Goal: Find specific page/section: Find specific page/section

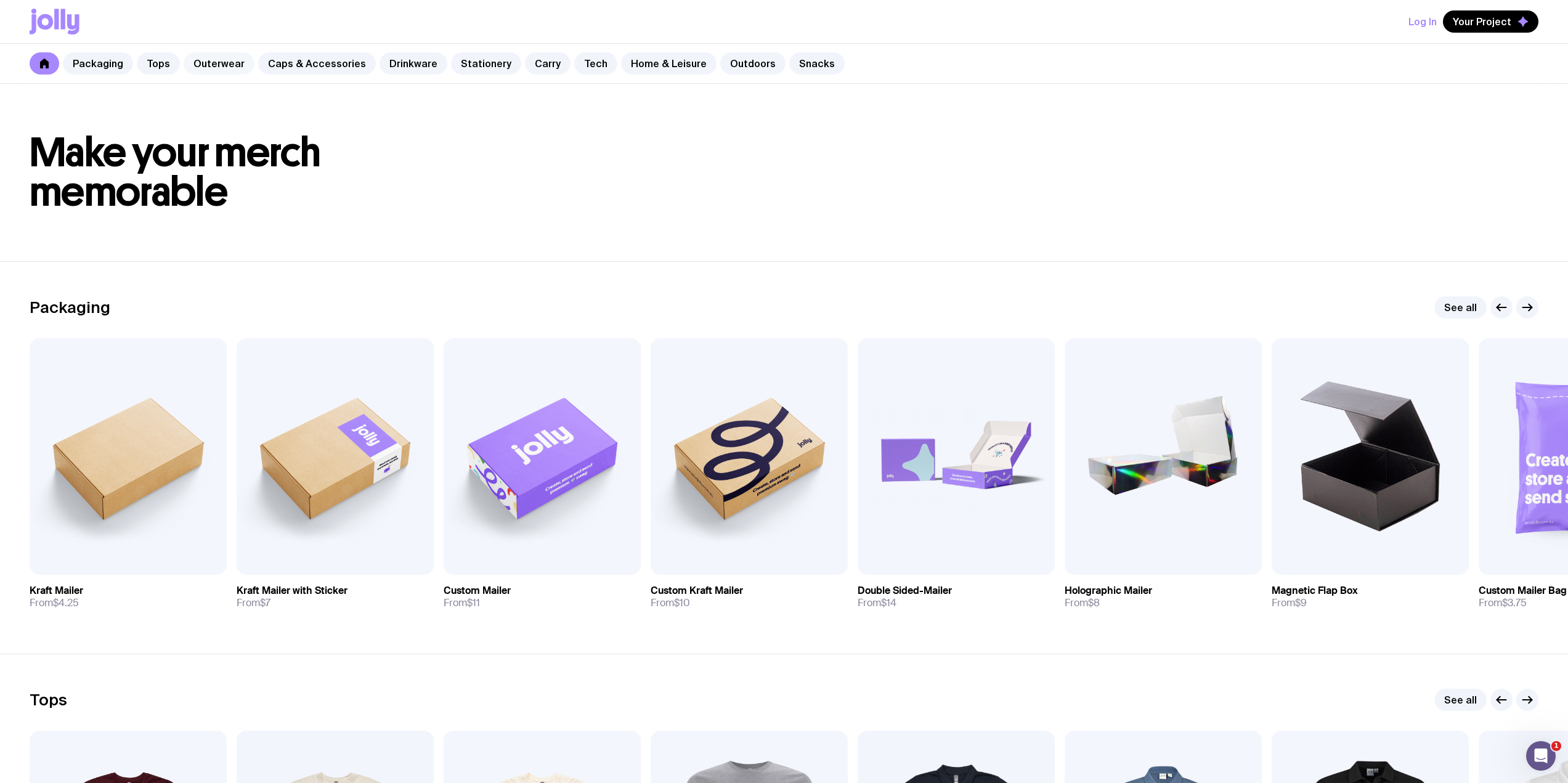
click at [221, 64] on link "Outerwear" at bounding box center [219, 64] width 71 height 22
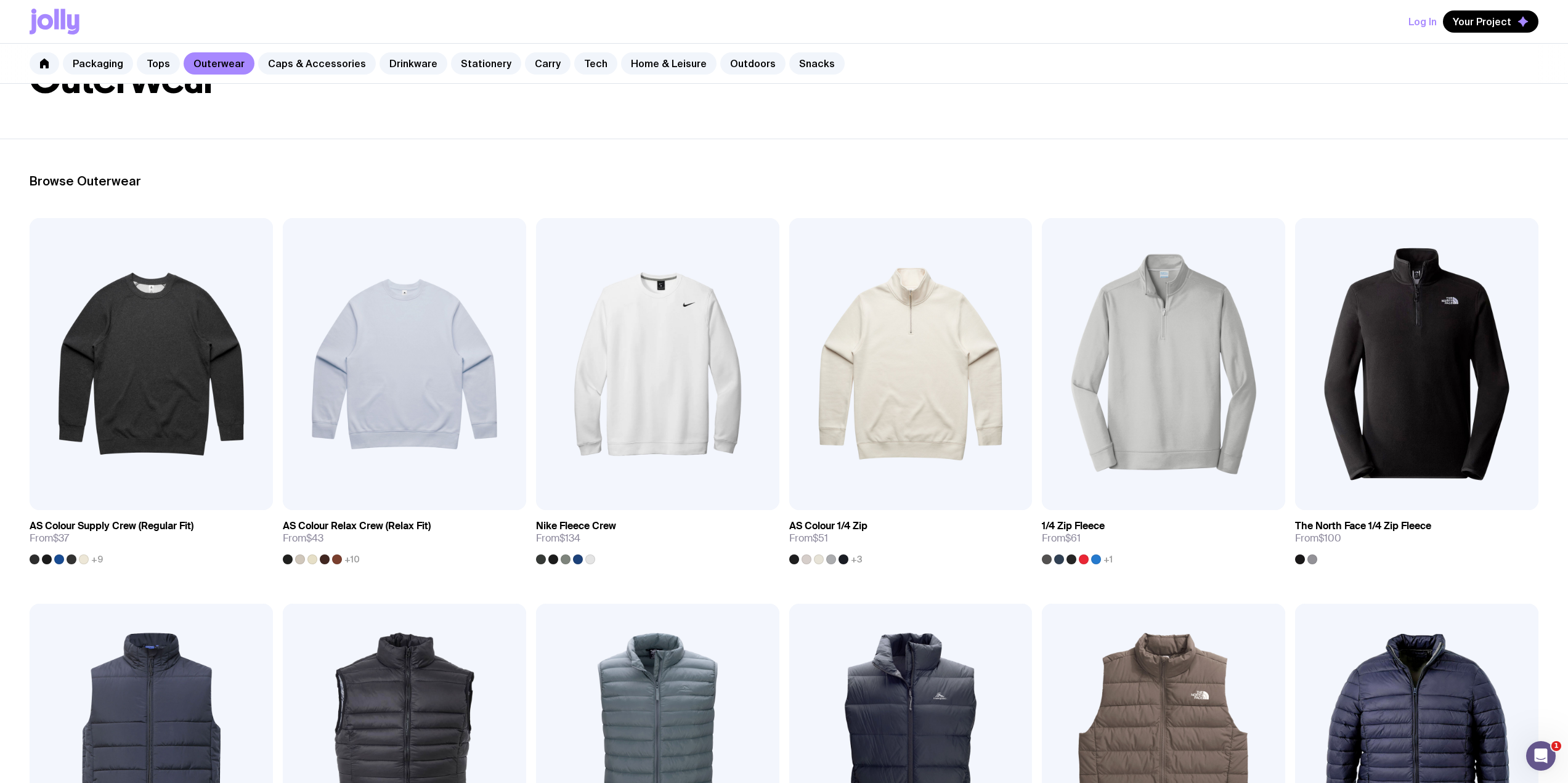
scroll to position [100, 0]
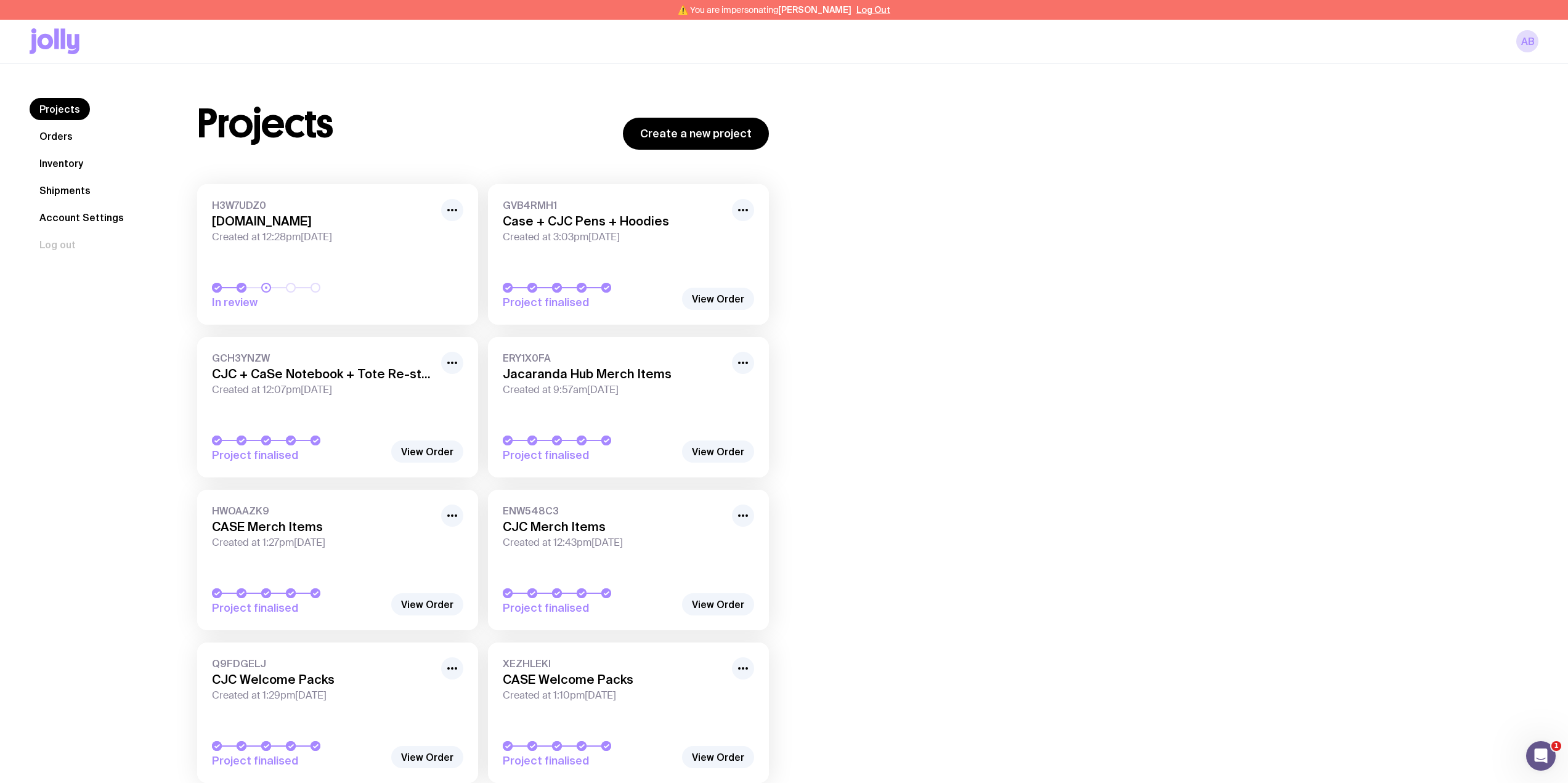
click at [73, 163] on link "Inventory" at bounding box center [62, 163] width 64 height 22
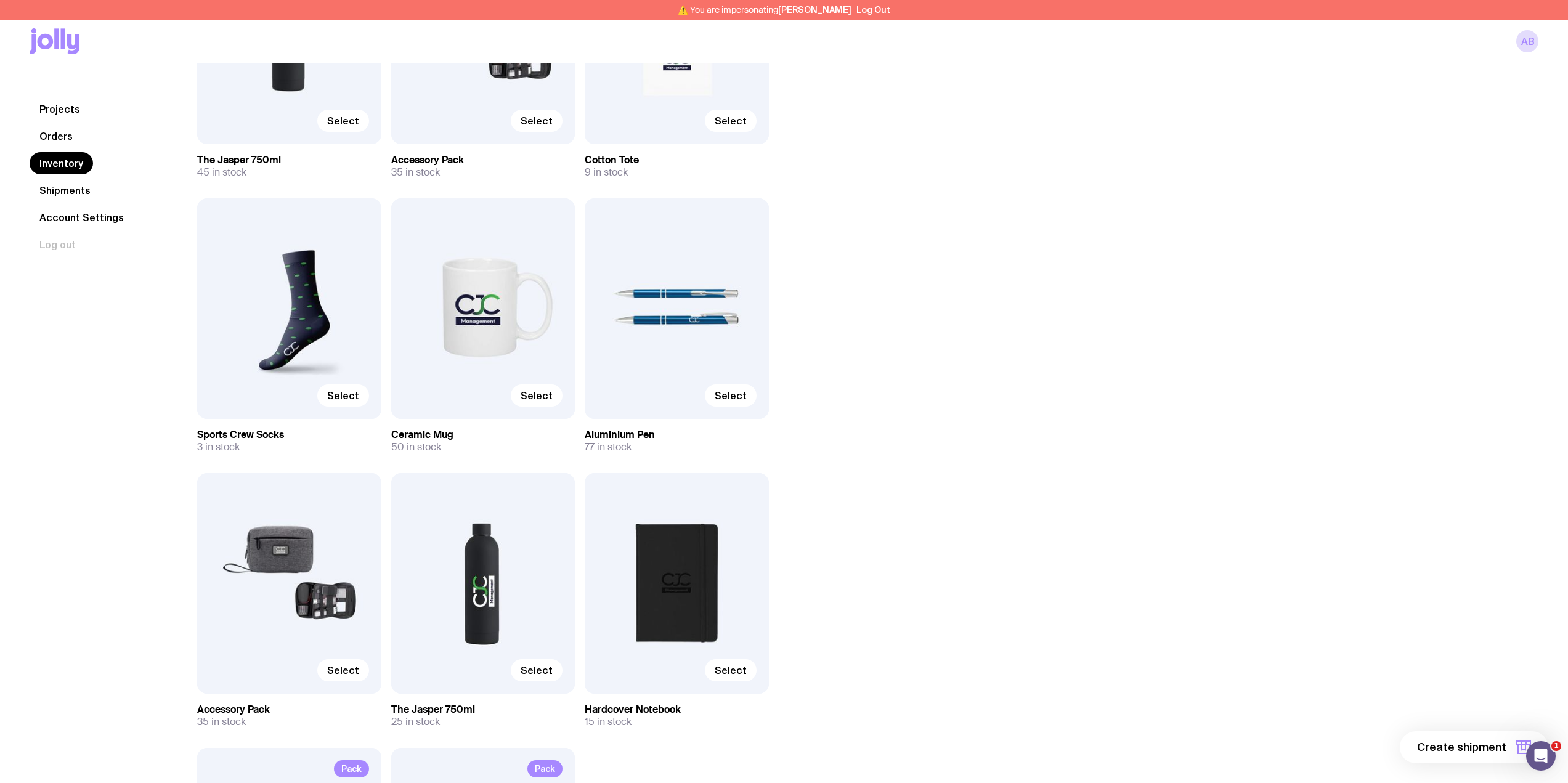
scroll to position [1092, 0]
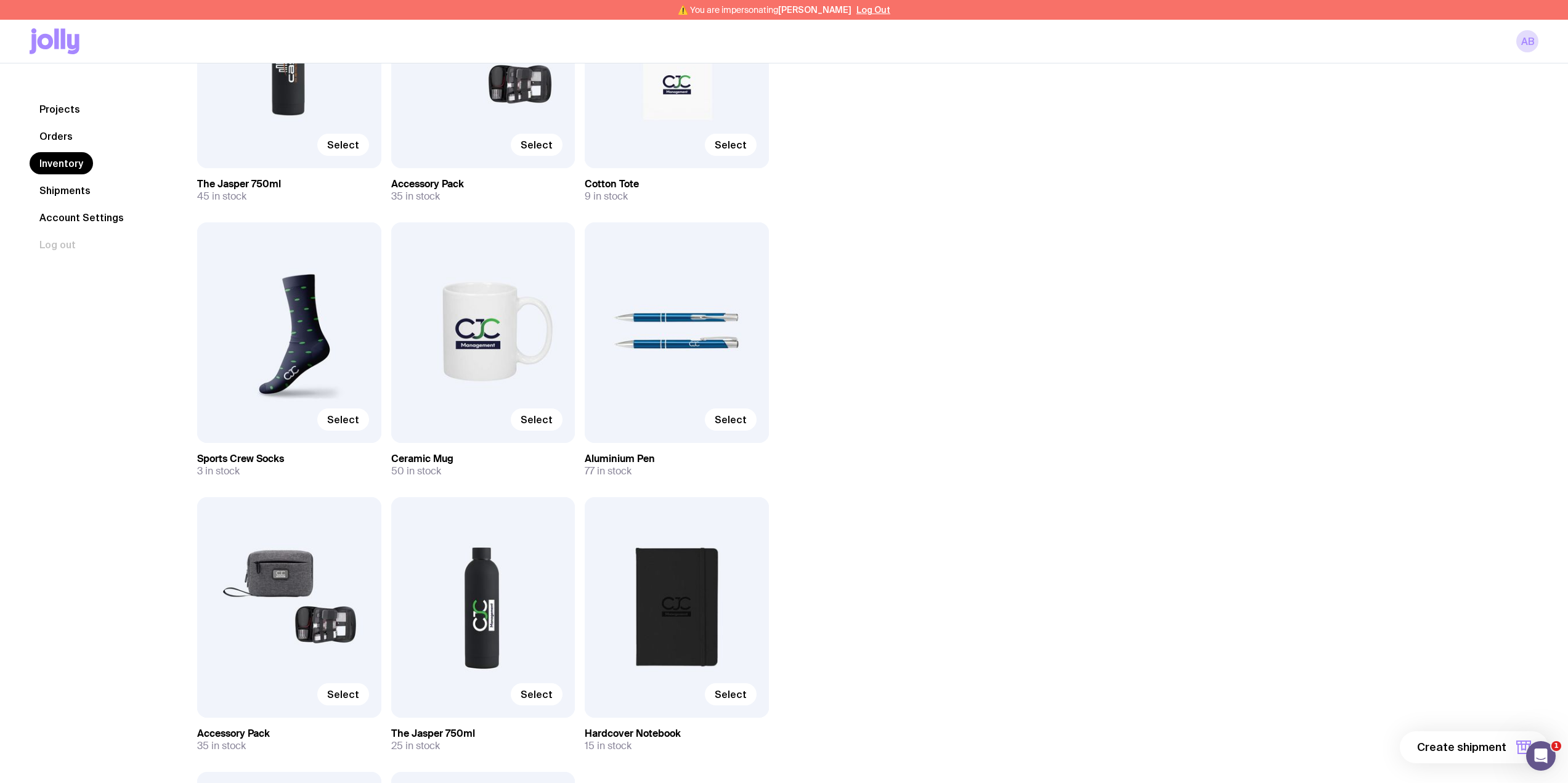
click at [53, 127] on link "Orders" at bounding box center [56, 136] width 53 height 22
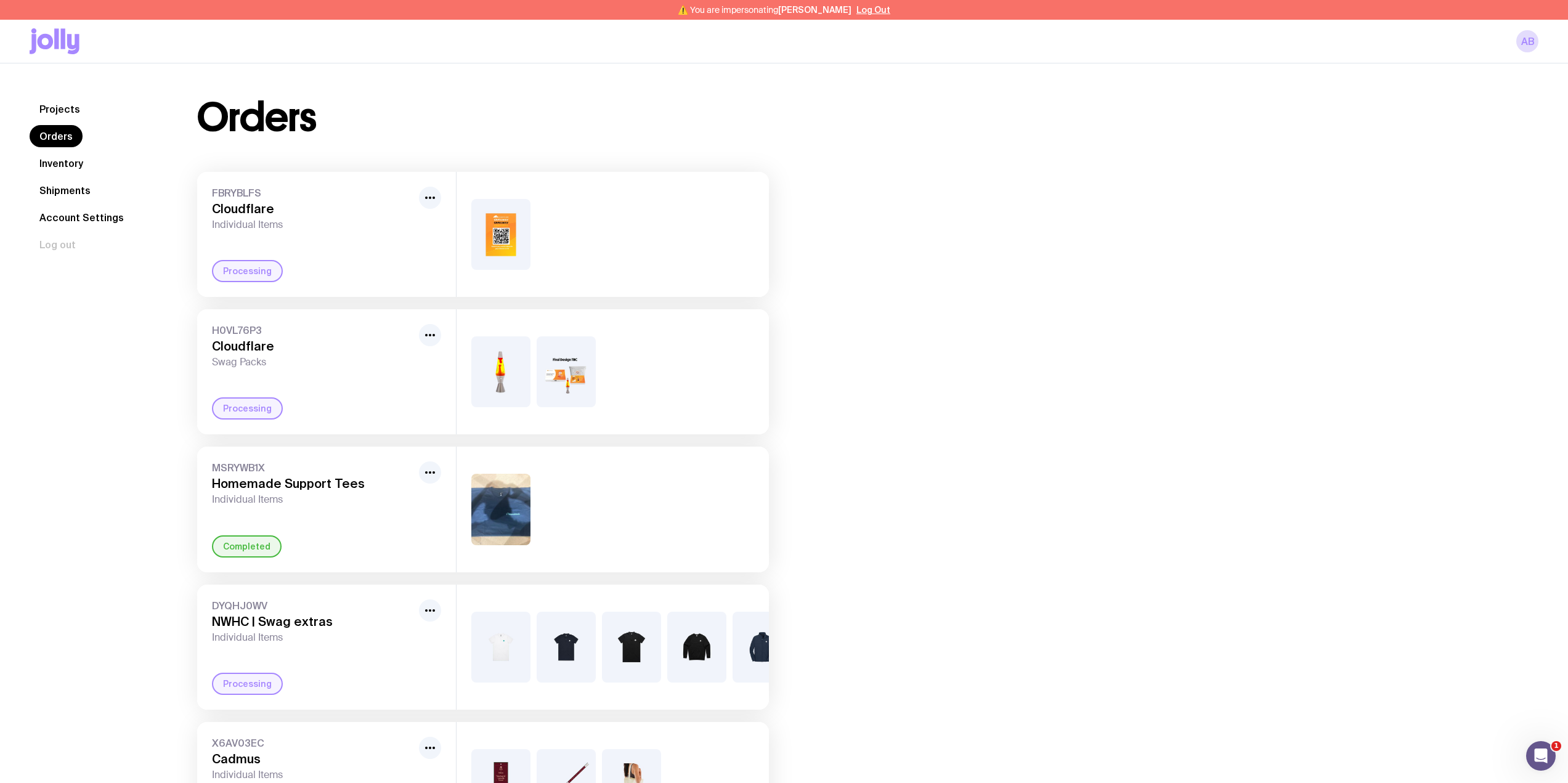
click at [495, 365] on img at bounding box center [501, 371] width 59 height 71
drag, startPoint x: 501, startPoint y: 369, endPoint x: 517, endPoint y: 358, distance: 19.4
click at [500, 369] on img at bounding box center [501, 371] width 59 height 71
